Goal: Information Seeking & Learning: Find contact information

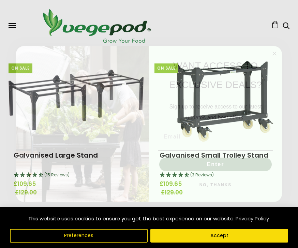
scroll to position [243, 0]
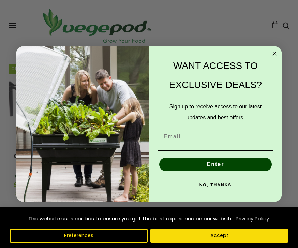
click at [274, 58] on circle "Close dialog" at bounding box center [274, 54] width 8 height 8
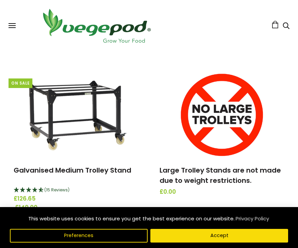
scroll to position [386, 0]
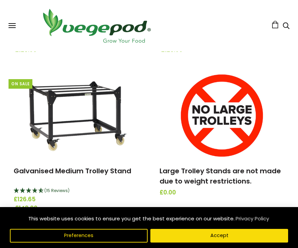
click at [60, 166] on link "Galvanised Medium Trolley Stand" at bounding box center [73, 171] width 118 height 10
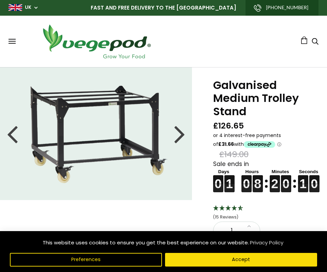
click at [229, 113] on h1 "Galvanised Medium Trolley Stand" at bounding box center [261, 98] width 97 height 39
click at [227, 94] on h1 "Galvanised Medium Trolley Stand" at bounding box center [261, 98] width 97 height 39
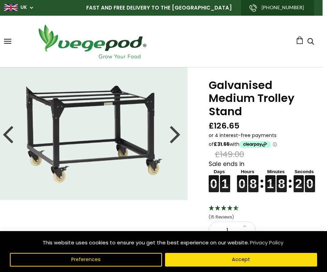
scroll to position [0, 4]
click at [177, 132] on div at bounding box center [175, 133] width 11 height 31
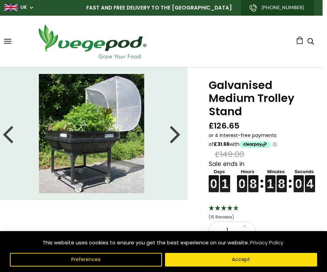
click at [174, 139] on div at bounding box center [175, 133] width 11 height 31
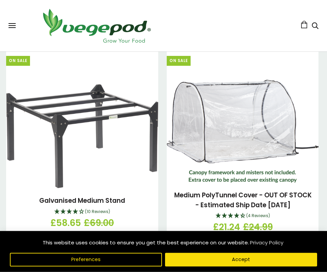
scroll to position [1004, 0]
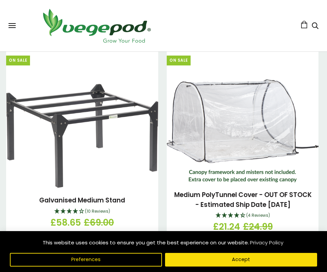
click at [180, 212] on div "Medium PolyTunnel Cover - OUT OF STOCK - Estimated Ship Date September 15th (4 …" at bounding box center [243, 211] width 152 height 59
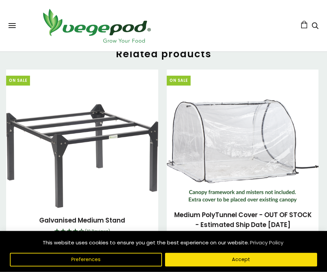
scroll to position [984, 0]
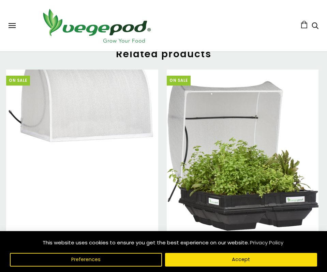
click at [212, 172] on img at bounding box center [243, 156] width 152 height 150
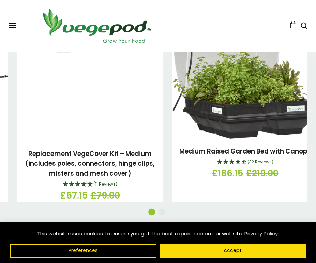
scroll to position [1072, 0]
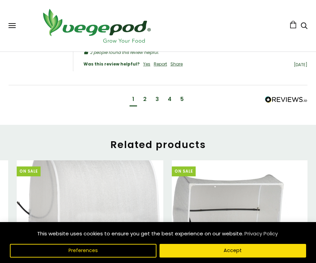
click at [144, 94] on div "2" at bounding box center [144, 100] width 9 height 13
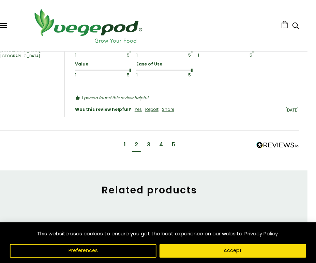
scroll to position [893, 11]
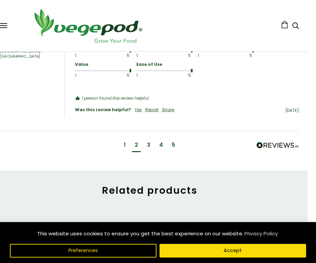
click at [148, 139] on div "3" at bounding box center [148, 145] width 9 height 13
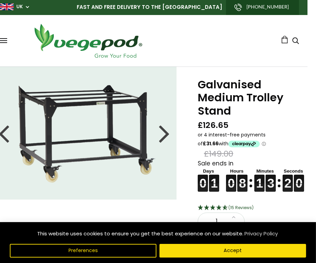
scroll to position [0, 11]
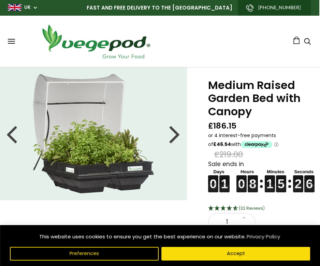
scroll to position [0, 1]
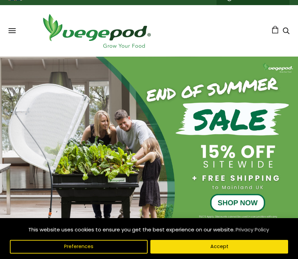
scroll to position [10, 0]
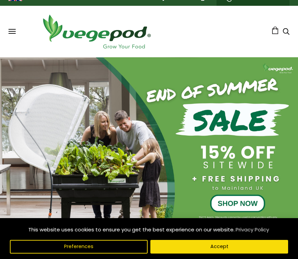
click at [240, 206] on div at bounding box center [149, 146] width 298 height 179
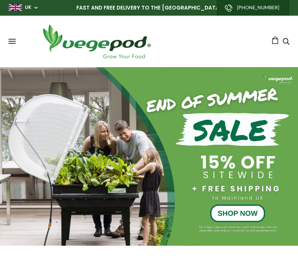
click at [166, 6] on p "FAST AND FREE DELIVERY TO THE [GEOGRAPHIC_DATA]" at bounding box center [149, 8] width 281 height 16
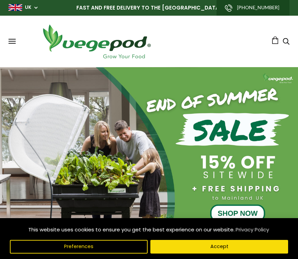
click at [11, 43] on span at bounding box center [12, 43] width 7 height 1
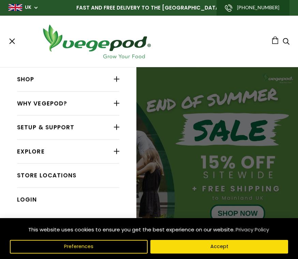
click at [115, 127] on div at bounding box center [116, 127] width 5 height 9
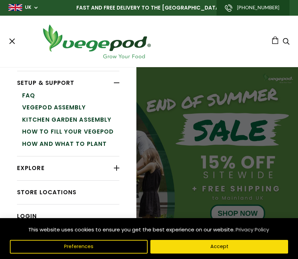
scroll to position [44, 0]
click at [54, 197] on link "Store Locations" at bounding box center [68, 192] width 102 height 13
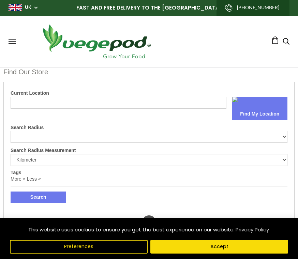
select select "m"
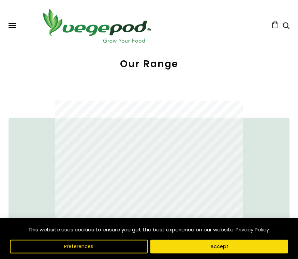
click at [77, 253] on button "Preferences" at bounding box center [79, 247] width 138 height 14
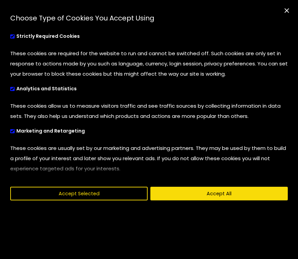
click at [100, 200] on button "Accept Selected" at bounding box center [78, 194] width 137 height 14
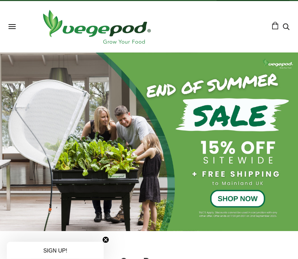
scroll to position [15, 0]
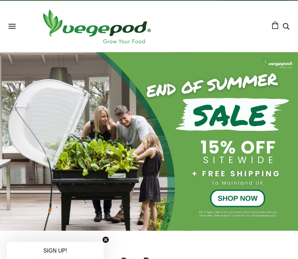
click at [229, 198] on div at bounding box center [149, 141] width 298 height 179
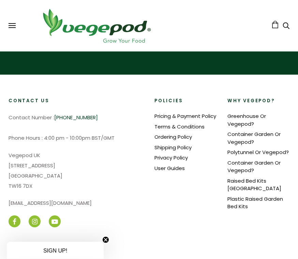
scroll to position [555, 0]
click at [25, 202] on link "[EMAIL_ADDRESS][DOMAIN_NAME]" at bounding box center [50, 202] width 83 height 7
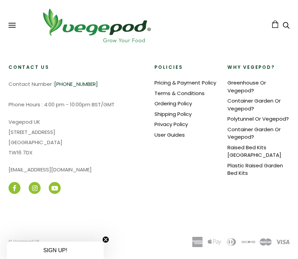
scroll to position [589, 0]
